Goal: Information Seeking & Learning: Learn about a topic

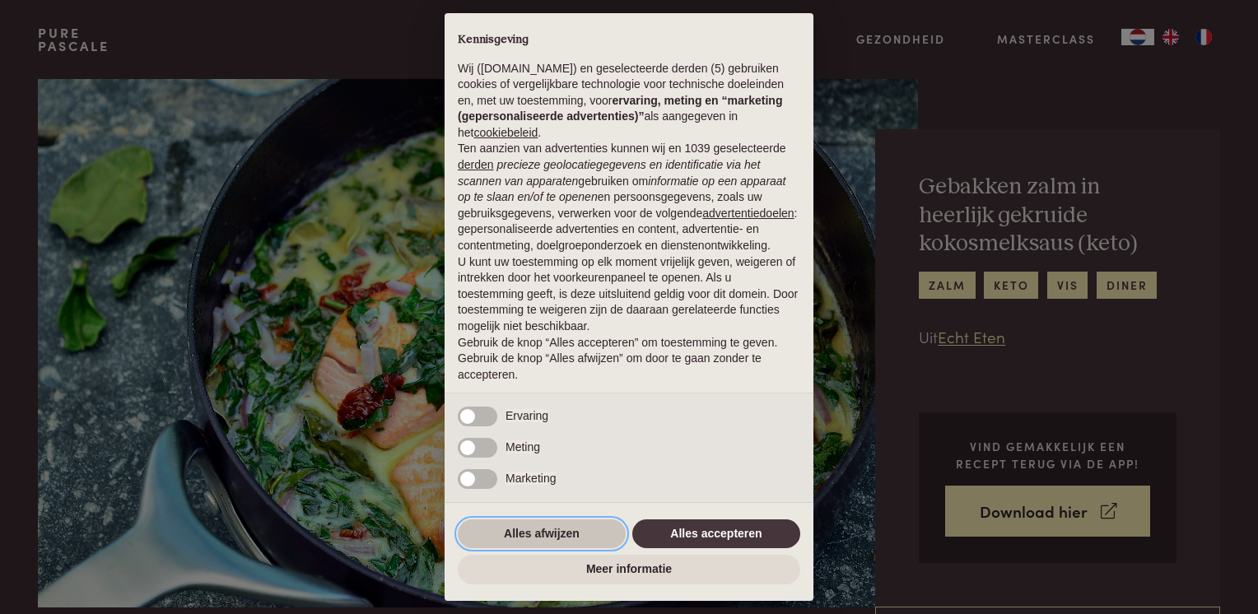
click at [547, 528] on button "Alles afwijzen" at bounding box center [542, 534] width 168 height 30
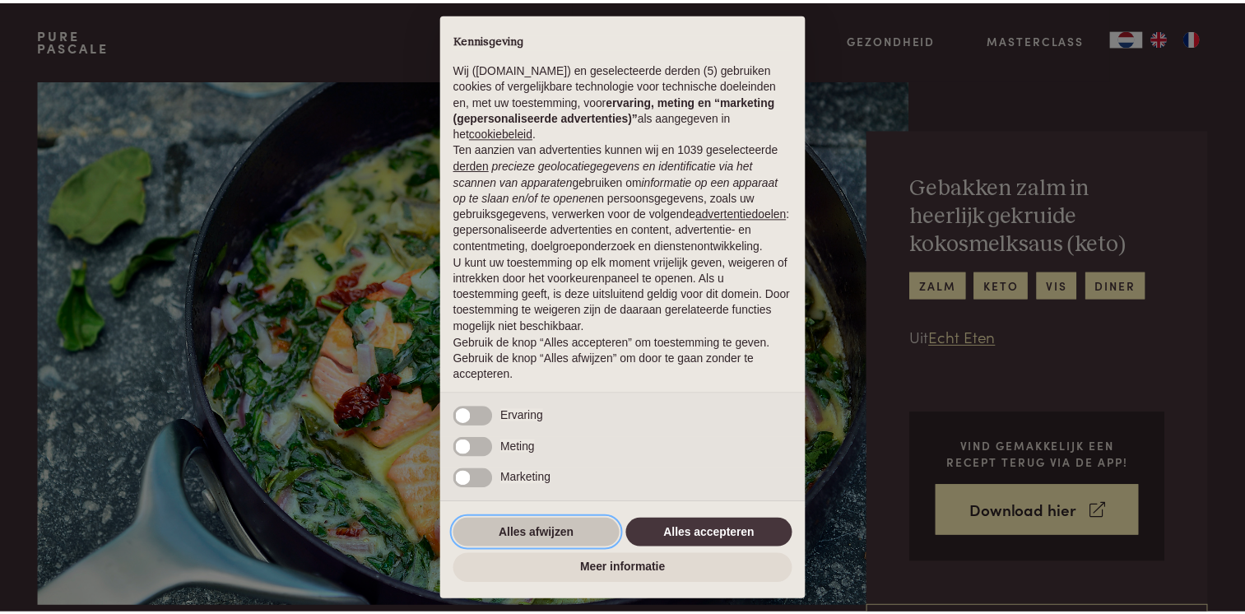
scroll to position [47, 0]
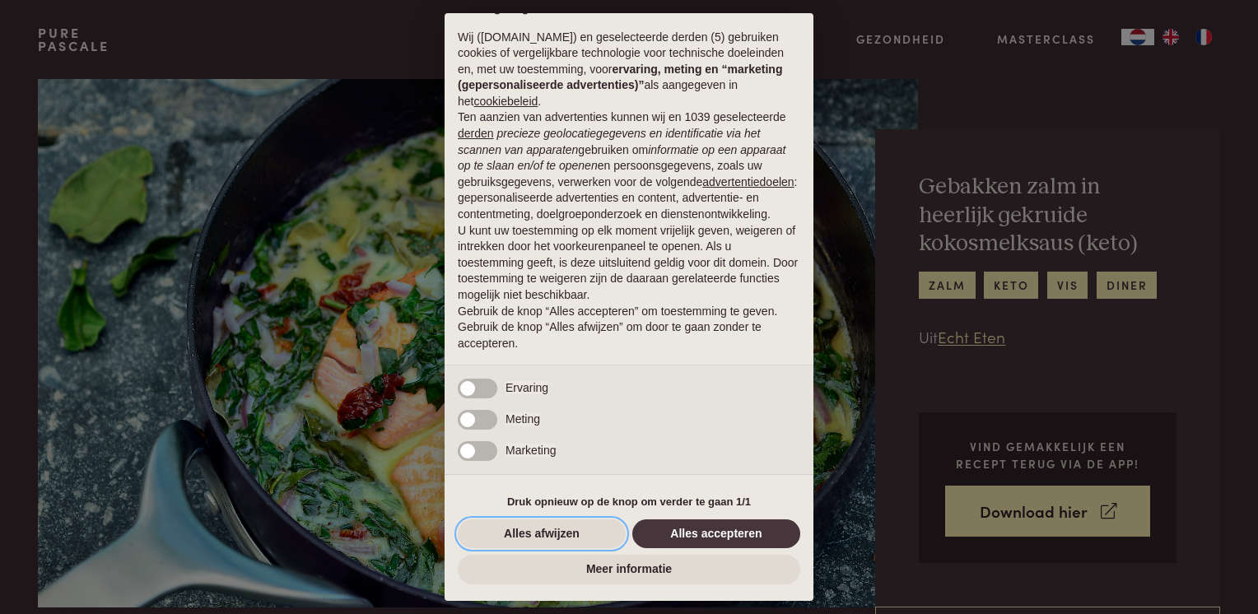
click at [561, 535] on button "Alles afwijzen" at bounding box center [542, 534] width 168 height 30
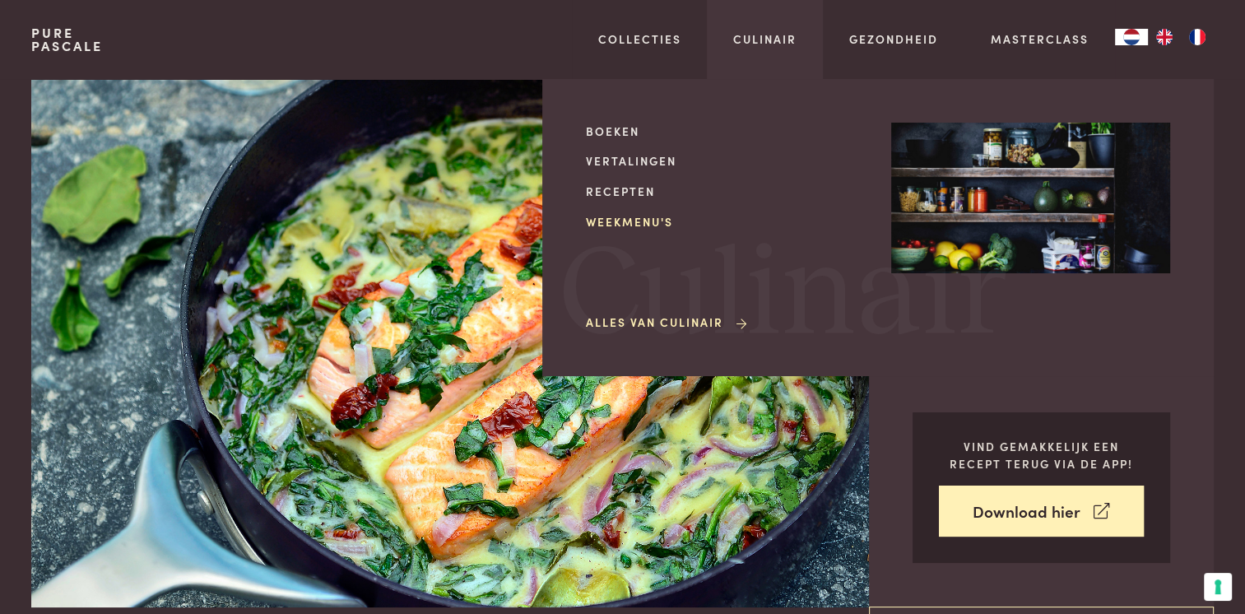
click at [628, 220] on link "Weekmenu's" at bounding box center [725, 221] width 279 height 17
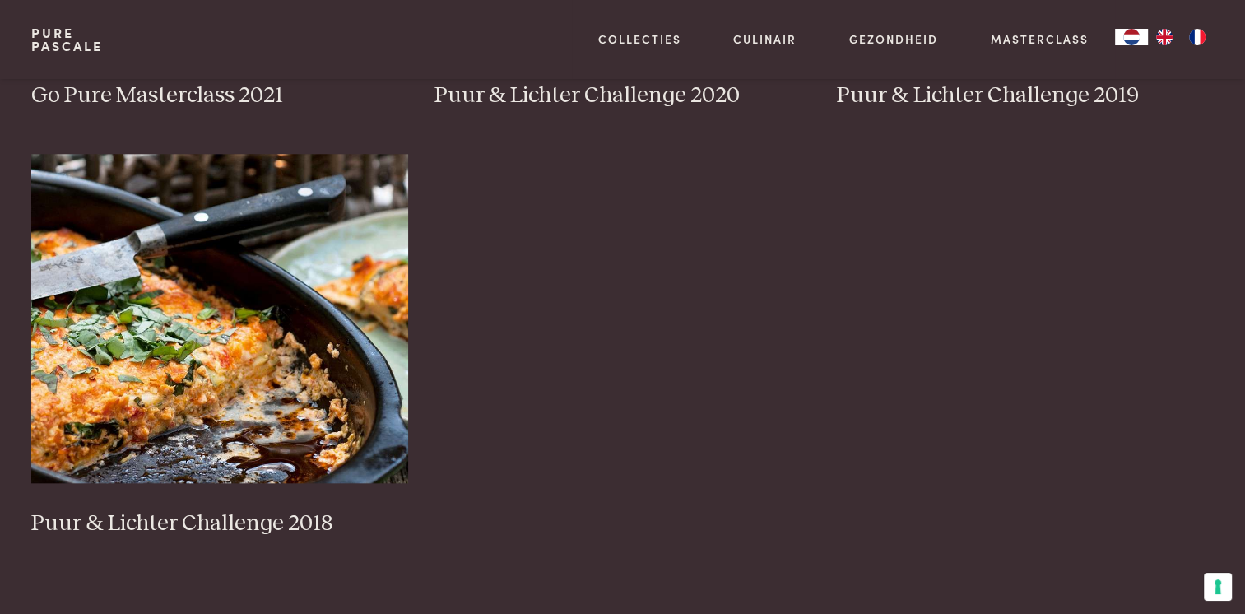
scroll to position [1564, 0]
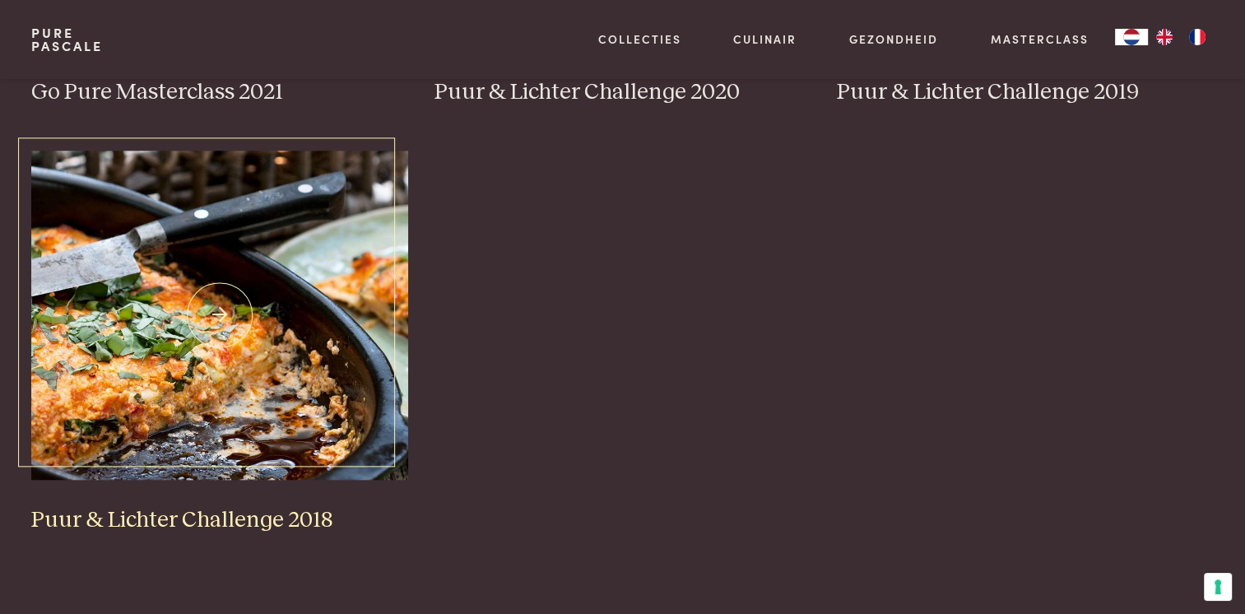
click at [251, 428] on img at bounding box center [219, 315] width 377 height 329
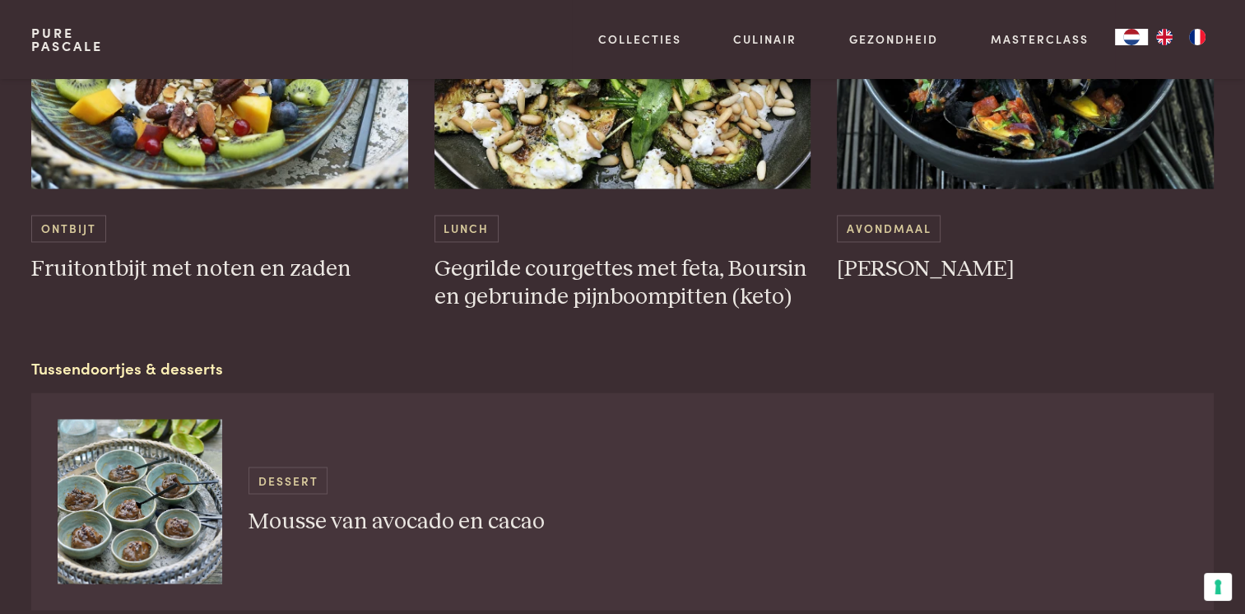
scroll to position [2799, 0]
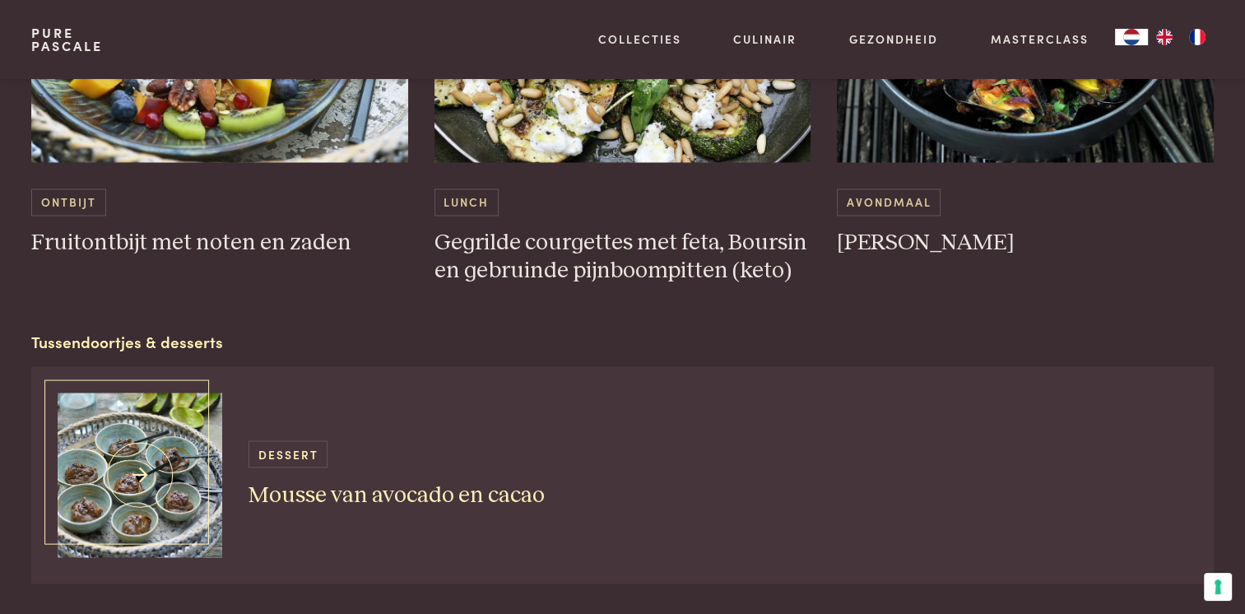
click at [189, 492] on img at bounding box center [140, 475] width 165 height 165
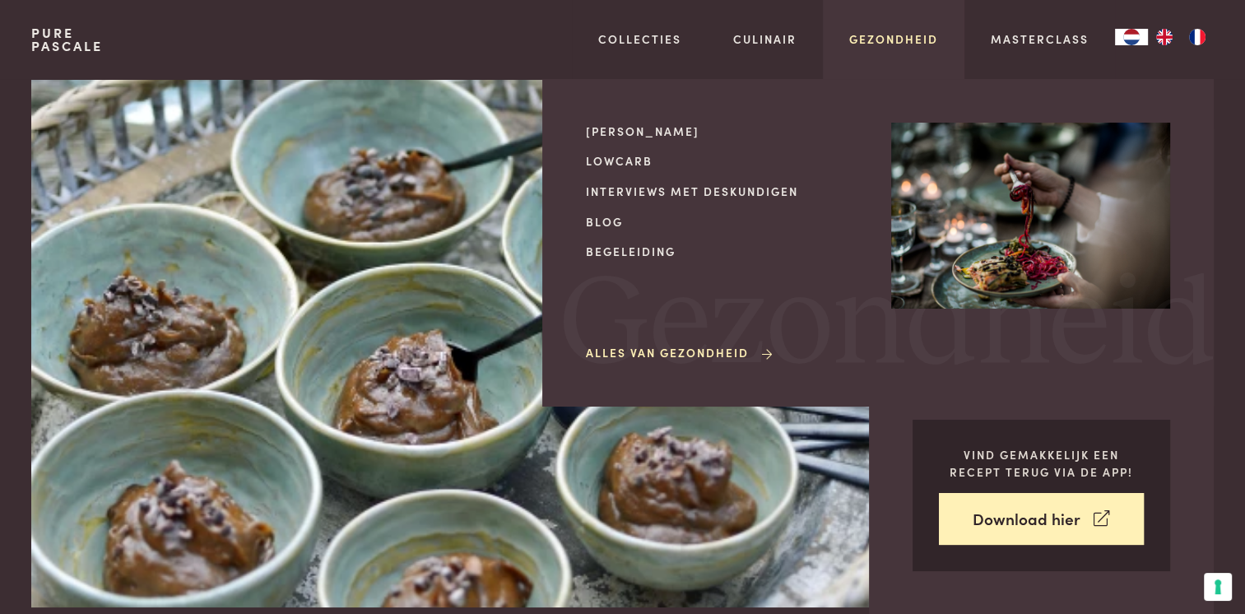
click at [869, 36] on link "Gezondheid" at bounding box center [893, 38] width 89 height 17
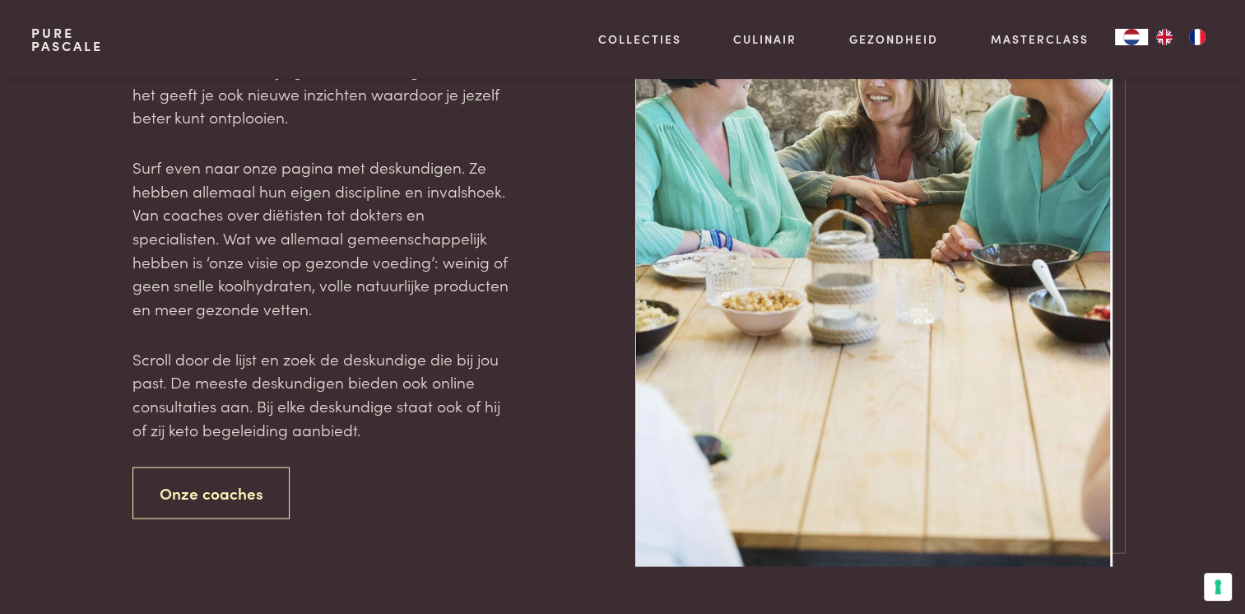
scroll to position [3128, 0]
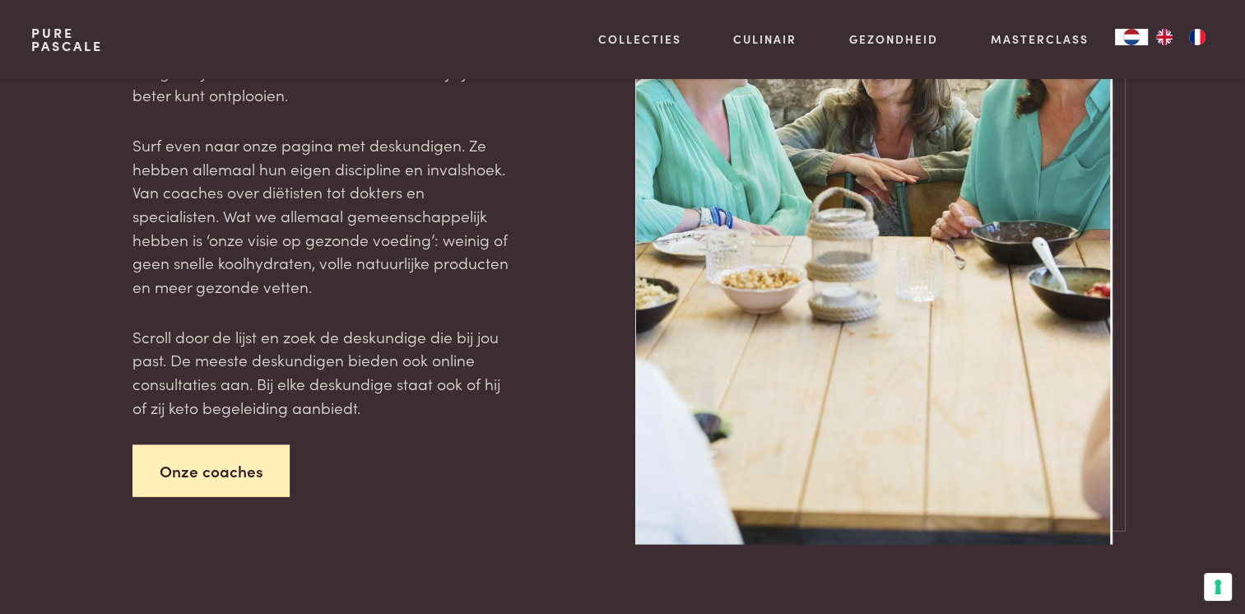
click at [240, 463] on link "Onze coaches" at bounding box center [212, 471] width 158 height 52
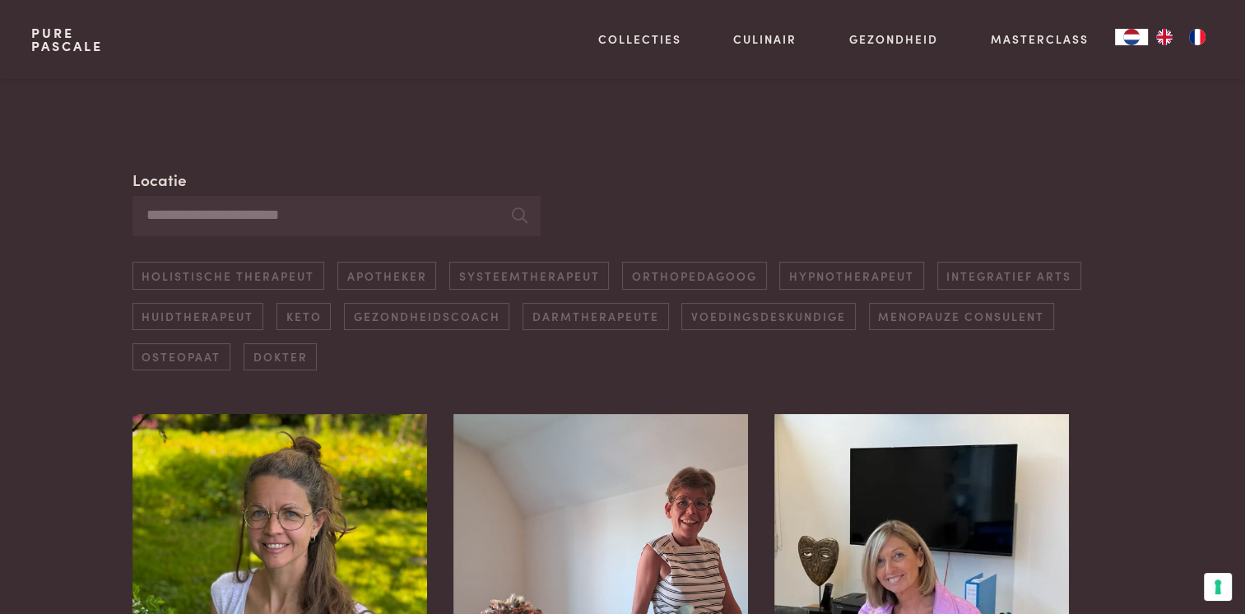
scroll to position [329, 0]
click at [325, 208] on input "Locatie" at bounding box center [337, 215] width 408 height 40
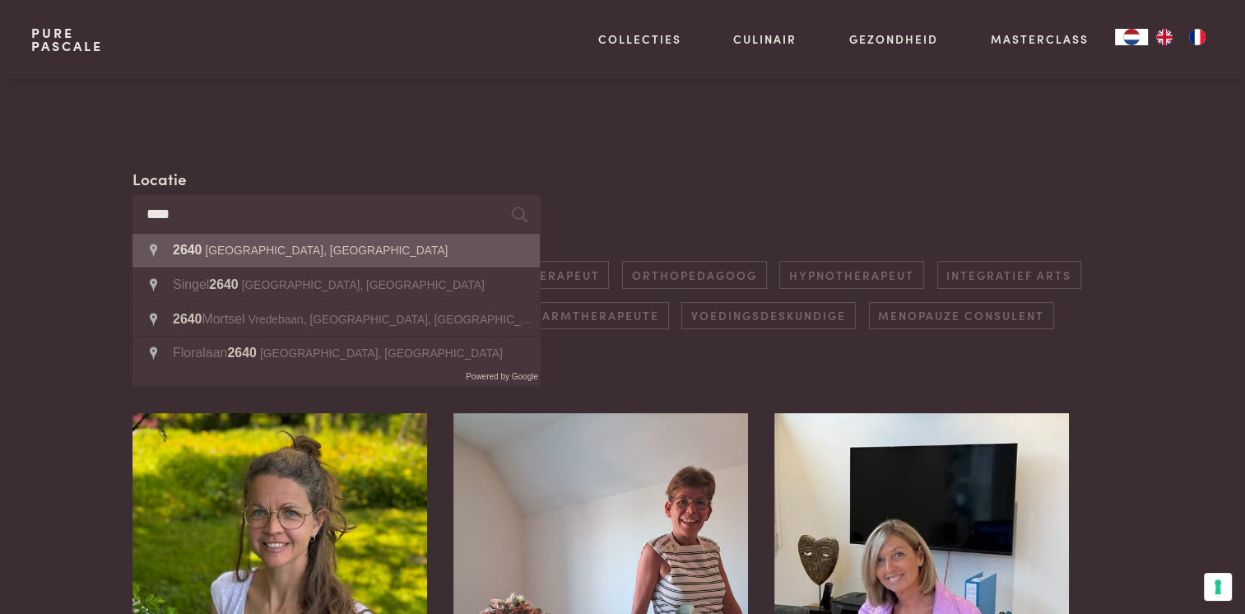
type input "**********"
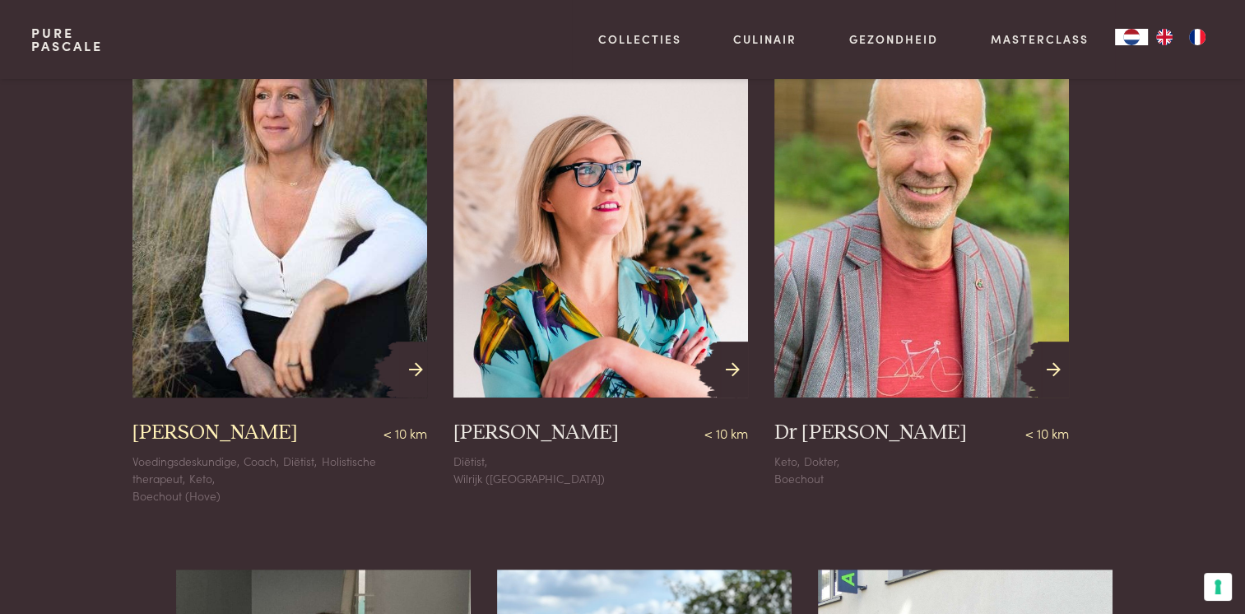
scroll to position [741, 0]
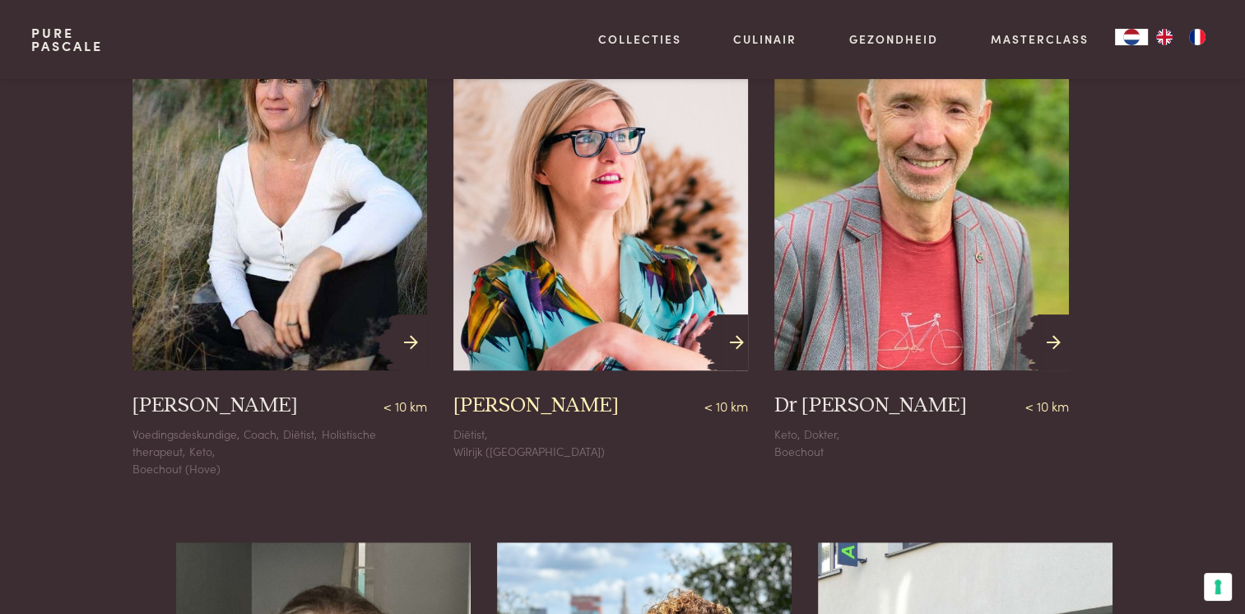
click at [728, 335] on div at bounding box center [732, 342] width 31 height 57
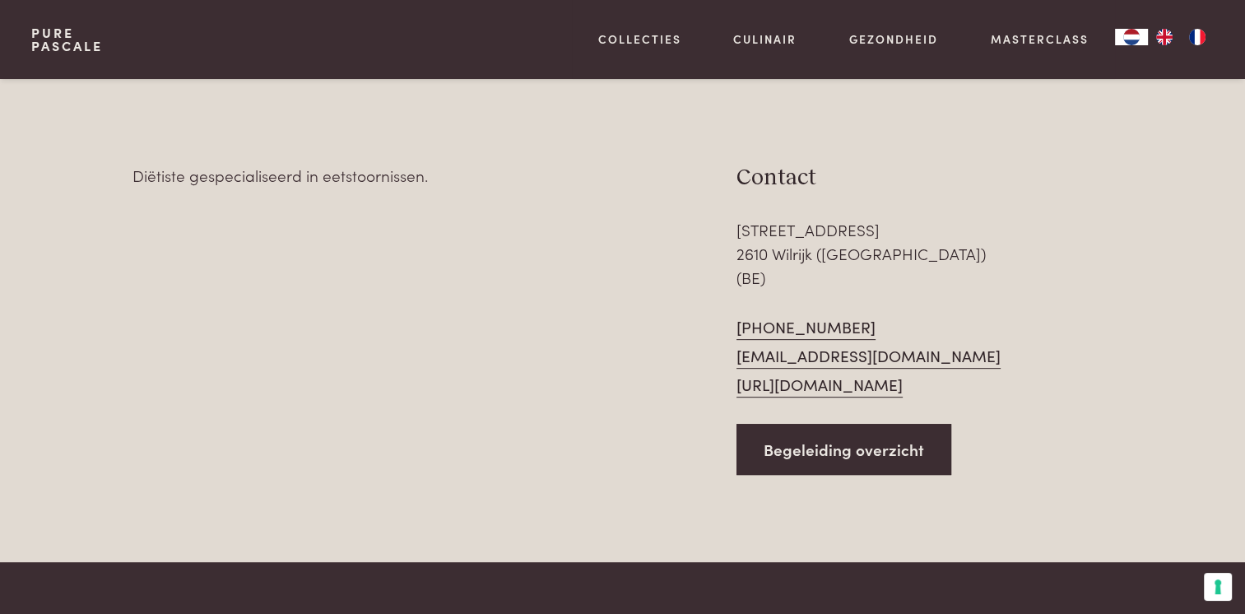
scroll to position [576, 0]
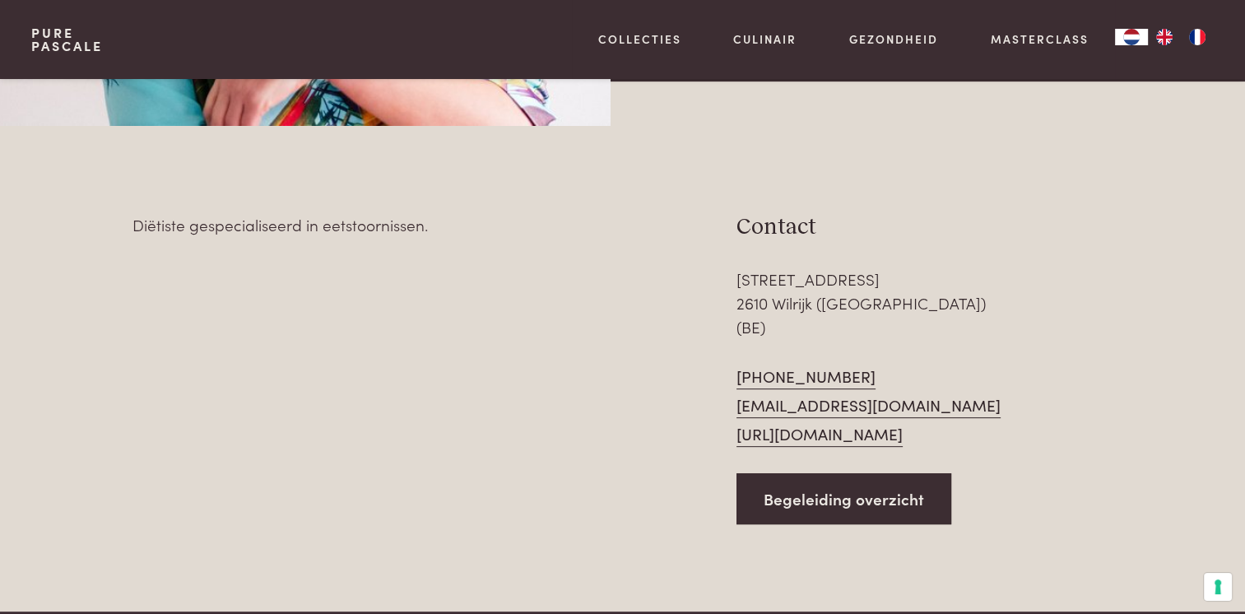
click at [844, 422] on link "https://www.innekemeeusen.be/" at bounding box center [820, 434] width 166 height 25
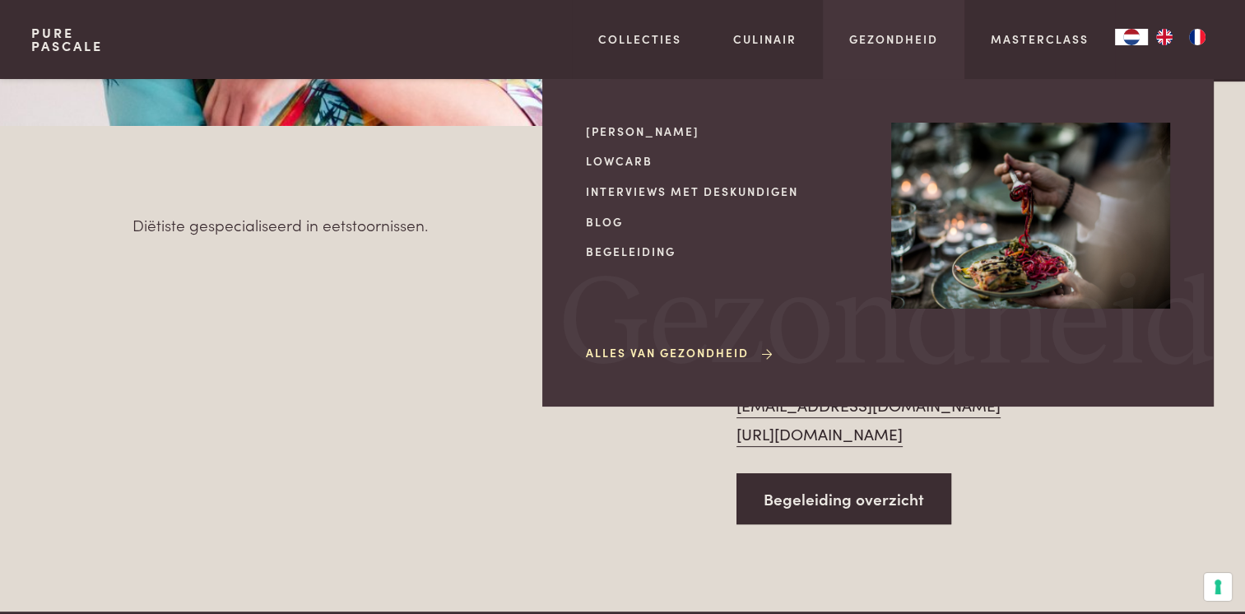
click at [765, 351] on icon at bounding box center [768, 355] width 12 height 12
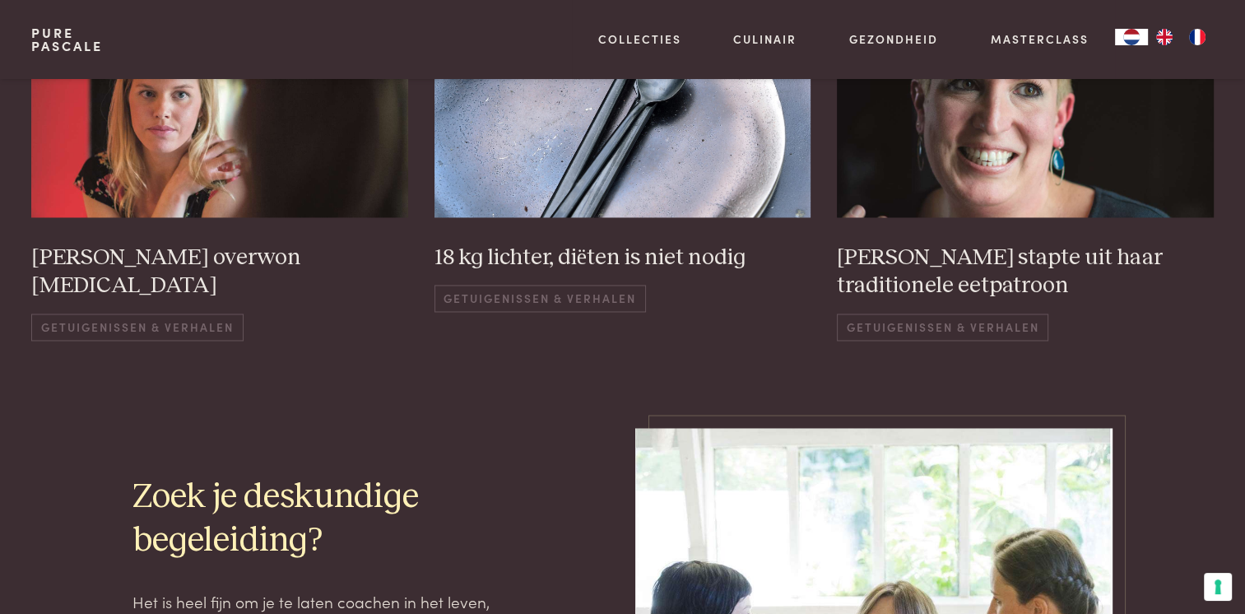
scroll to position [2552, 0]
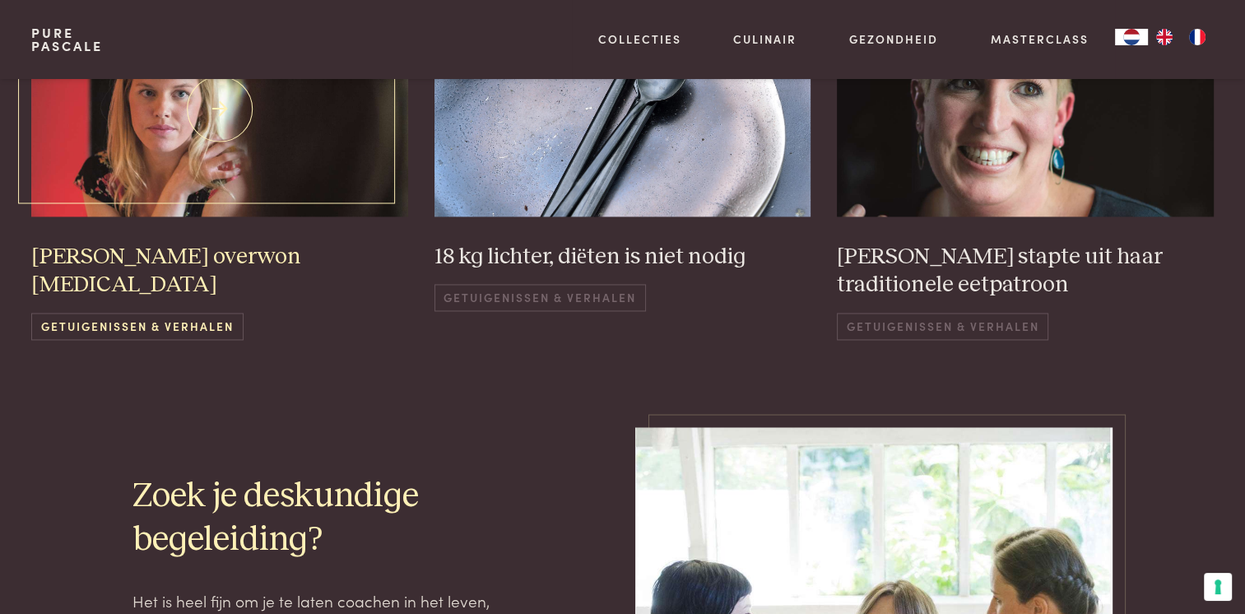
click at [196, 313] on span "Getuigenissen & Verhalen" at bounding box center [137, 326] width 212 height 27
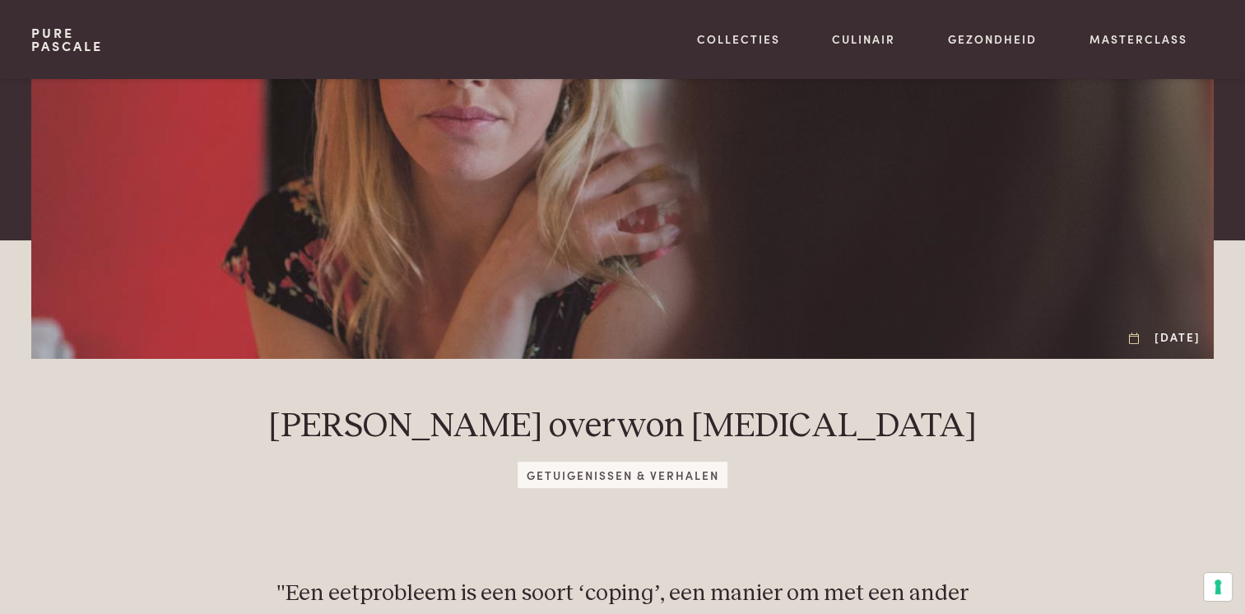
scroll to position [165, 0]
